Goal: Check status: Check status

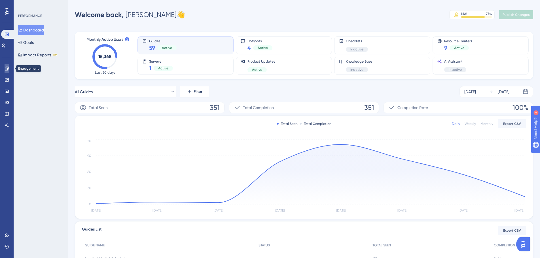
click at [7, 68] on icon at bounding box center [7, 69] width 4 height 4
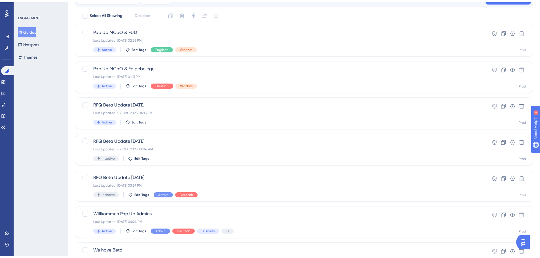
scroll to position [57, 0]
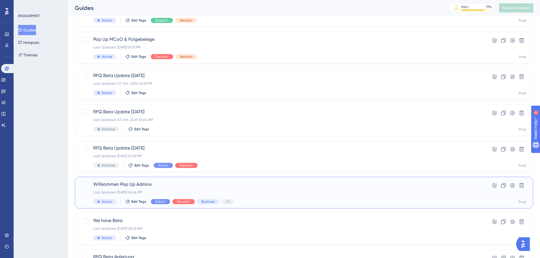
click at [191, 183] on span "Willkommen Pop Up Admins" at bounding box center [281, 184] width 376 height 7
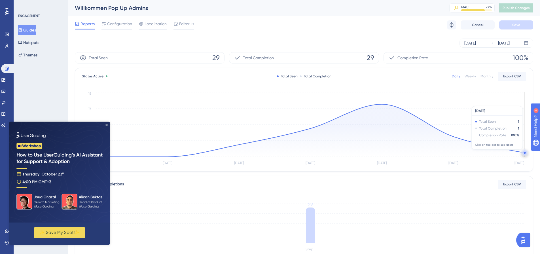
click at [522, 152] on circle at bounding box center [524, 152] width 5 height 5
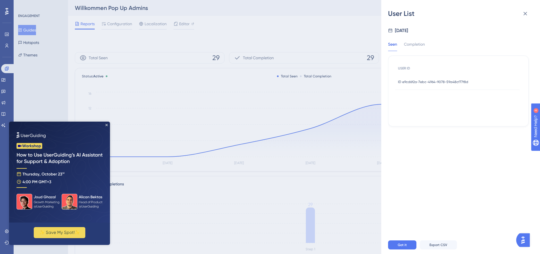
click at [448, 79] on div "ID e9cd6f2a-7ebc-4964-9078-59a48cf77f8d ID e9cd6f2a-7ebc-4964-9078-59a48cf77f8d" at bounding box center [433, 82] width 70 height 16
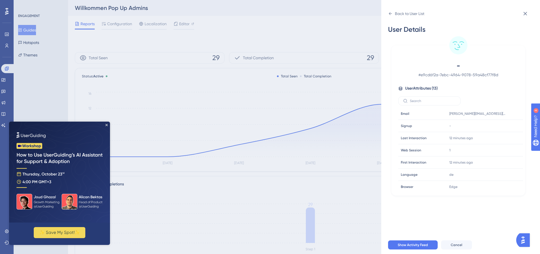
click at [105, 123] on img at bounding box center [59, 172] width 101 height 101
click at [522, 14] on icon at bounding box center [524, 13] width 7 height 7
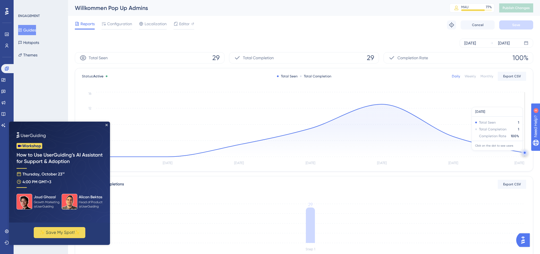
click at [524, 153] on circle at bounding box center [524, 153] width 2 height 2
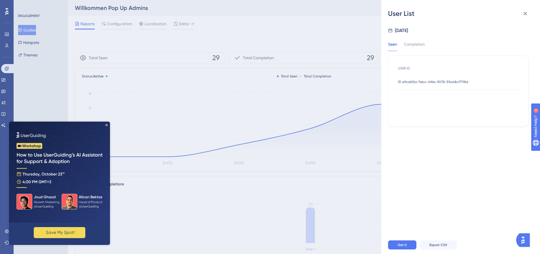
click at [428, 81] on span "ID e9cd6f2a-7ebc-4964-9078-59a48cf77f8d" at bounding box center [433, 82] width 70 height 5
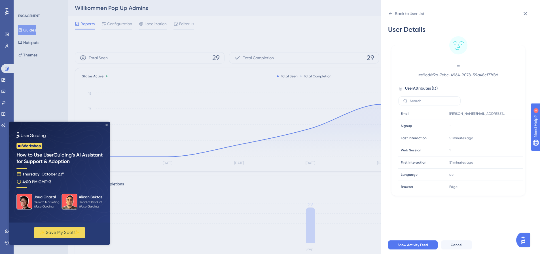
click at [108, 125] on img at bounding box center [59, 172] width 101 height 101
click at [527, 12] on icon at bounding box center [524, 13] width 7 height 7
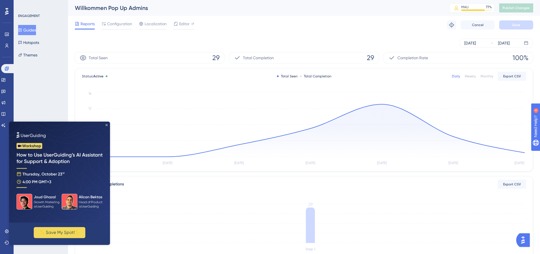
click at [106, 125] on icon "Close Preview" at bounding box center [106, 125] width 2 height 2
